Goal: Find specific page/section: Find specific page/section

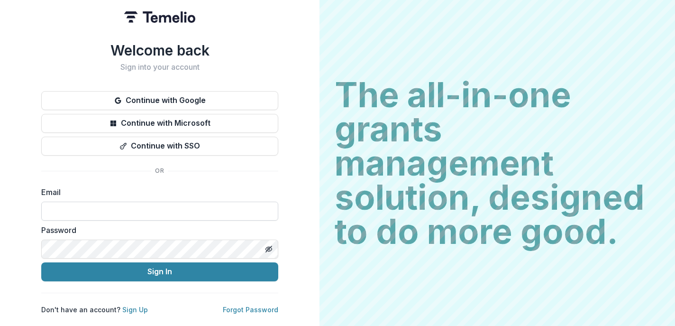
type input "**********"
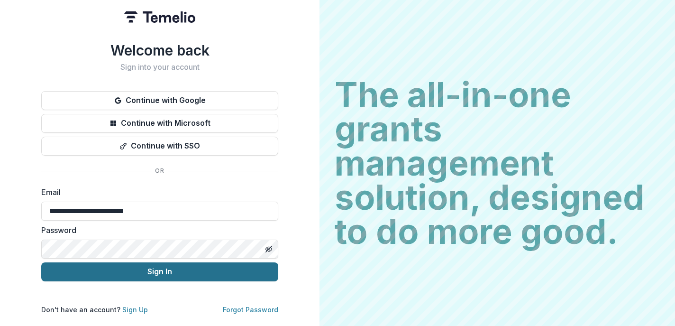
click at [145, 269] on button "Sign In" at bounding box center [159, 271] width 237 height 19
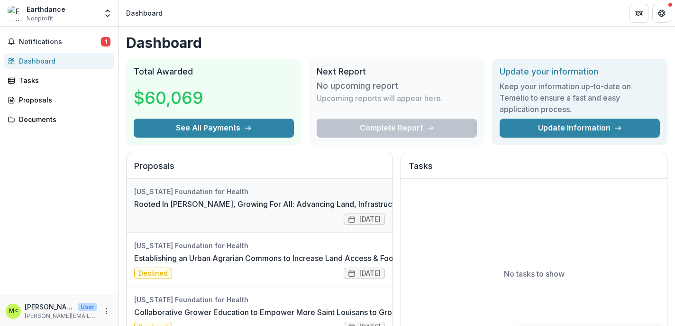
click at [192, 198] on link "Rooted In [PERSON_NAME], Growing For All: Advancing Land, Infrastructure, and F…" at bounding box center [303, 203] width 338 height 11
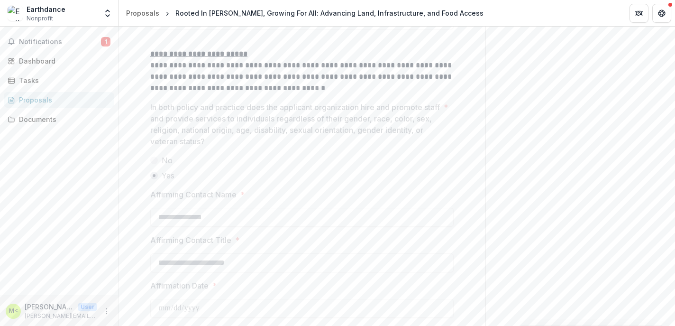
scroll to position [2036, 0]
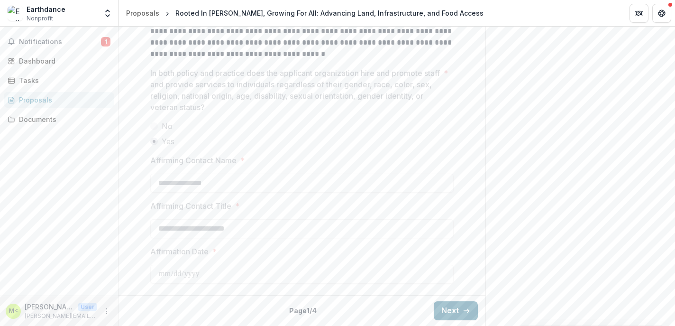
click at [449, 309] on button "Next" at bounding box center [456, 310] width 44 height 19
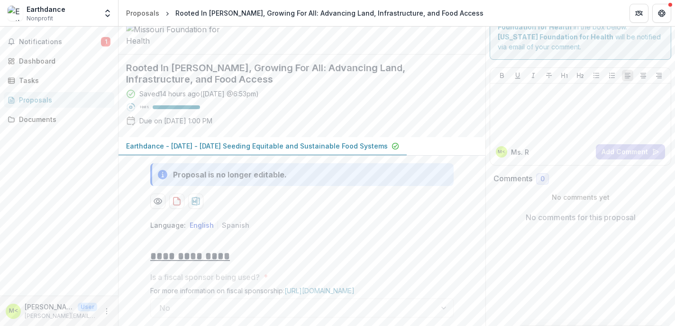
scroll to position [0, 0]
